Goal: Find specific page/section: Find specific page/section

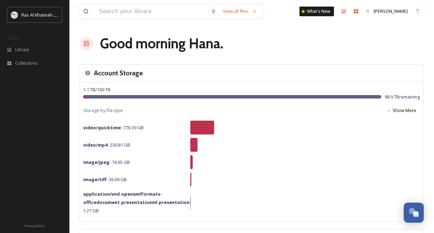
click at [345, 45] on div "Good morning [PERSON_NAME] ." at bounding box center [251, 43] width 344 height 21
click at [26, 55] on div "Library" at bounding box center [34, 49] width 69 height 13
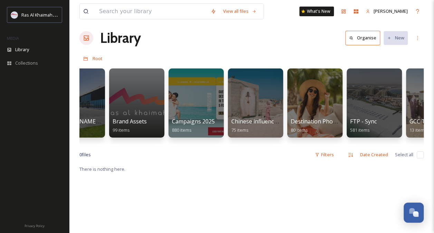
scroll to position [0, 863]
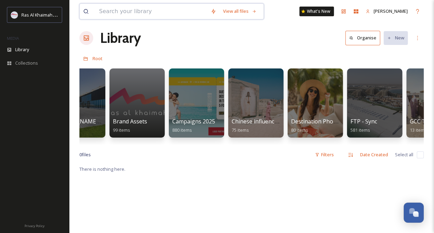
click at [175, 12] on input at bounding box center [152, 11] width 112 height 15
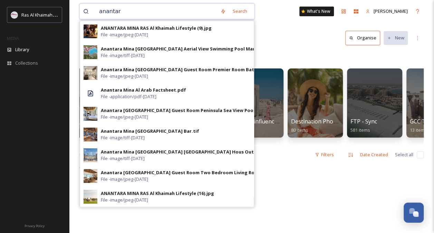
type input "anantara"
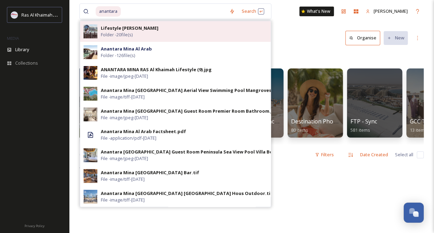
click at [154, 28] on div "Lifestyle [PERSON_NAME] - 20 file(s)" at bounding box center [184, 31] width 167 height 13
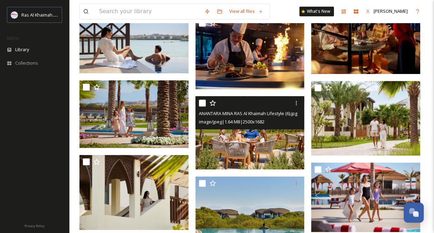
scroll to position [323, 0]
